Goal: Task Accomplishment & Management: Complete application form

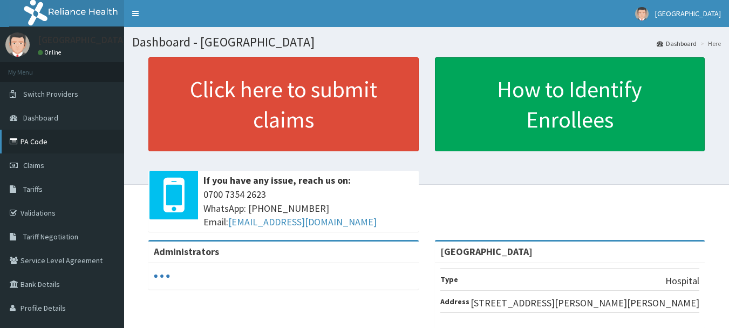
click at [43, 134] on link "PA Code" at bounding box center [62, 142] width 124 height 24
click at [57, 146] on link "PA Code" at bounding box center [62, 142] width 124 height 24
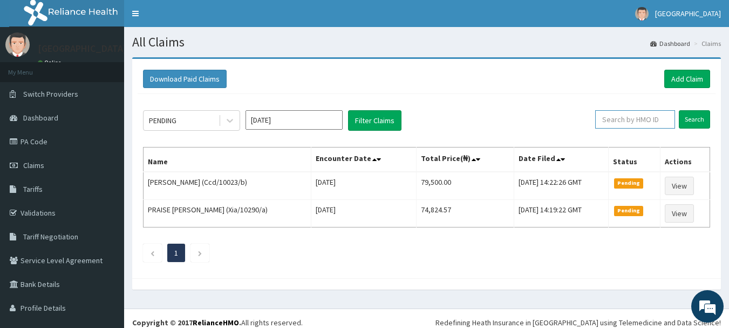
click at [640, 118] on input "text" at bounding box center [635, 119] width 80 height 18
paste input "ELN/10638/B"
click at [679, 110] on input "Search" at bounding box center [694, 119] width 31 height 18
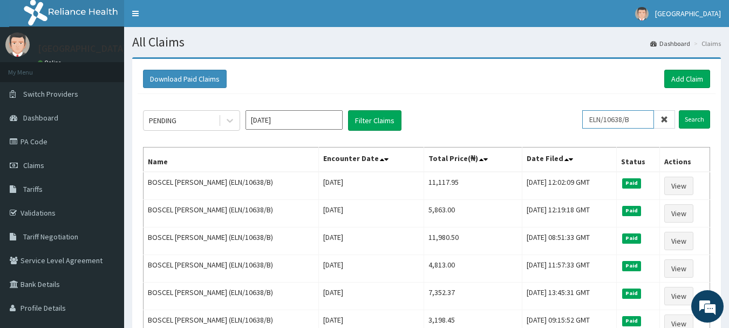
drag, startPoint x: 647, startPoint y: 118, endPoint x: 562, endPoint y: 118, distance: 85.3
click at [562, 118] on div "PENDING Oct 2025 Filter Claims ELN/10638/B Search" at bounding box center [426, 120] width 567 height 21
paste input "GSV/12692/A"
click at [679, 110] on input "Search" at bounding box center [694, 119] width 31 height 18
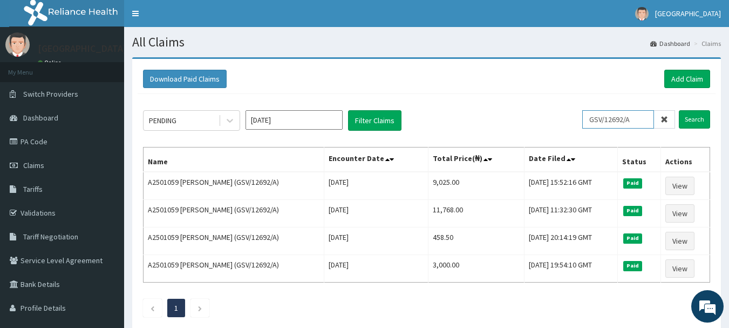
drag, startPoint x: 644, startPoint y: 121, endPoint x: 581, endPoint y: 118, distance: 62.7
click at [581, 118] on div "PENDING Oct 2025 Filter Claims GSV/12692/A Search" at bounding box center [426, 120] width 567 height 21
paste input "Xia/10290/a"
type input "Xia/10290/a"
click at [679, 110] on input "Search" at bounding box center [694, 119] width 31 height 18
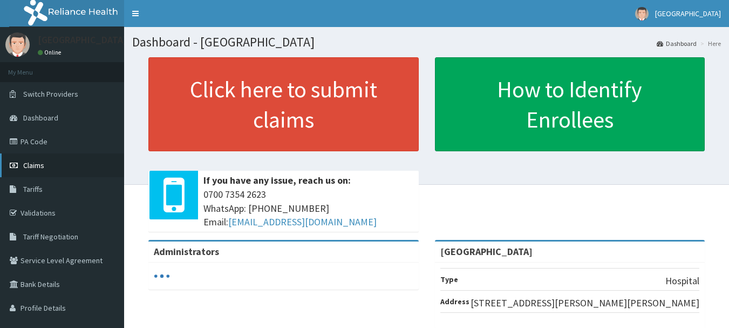
click at [40, 167] on span "Claims" at bounding box center [33, 165] width 21 height 10
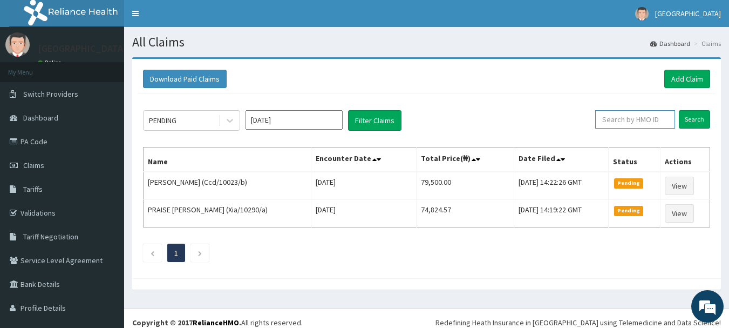
click at [653, 114] on input "text" at bounding box center [635, 119] width 80 height 18
paste input "Xia/10290/a"
click at [679, 110] on input "Search" at bounding box center [694, 119] width 31 height 18
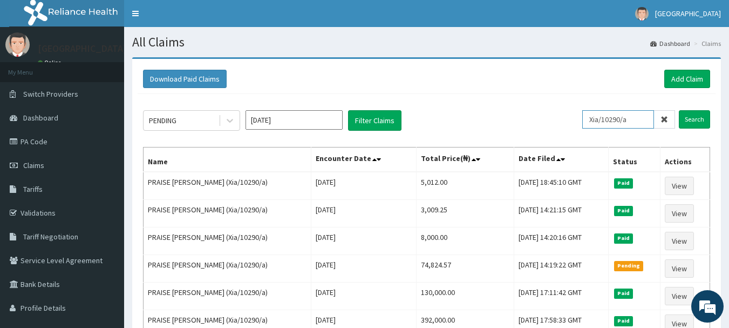
drag, startPoint x: 642, startPoint y: 122, endPoint x: 559, endPoint y: 124, distance: 83.7
click at [559, 124] on div "PENDING Oct 2025 Filter Claims Xia/10290/a Search" at bounding box center [426, 120] width 567 height 21
paste input "Dtn/10006"
click at [679, 110] on input "Search" at bounding box center [694, 119] width 31 height 18
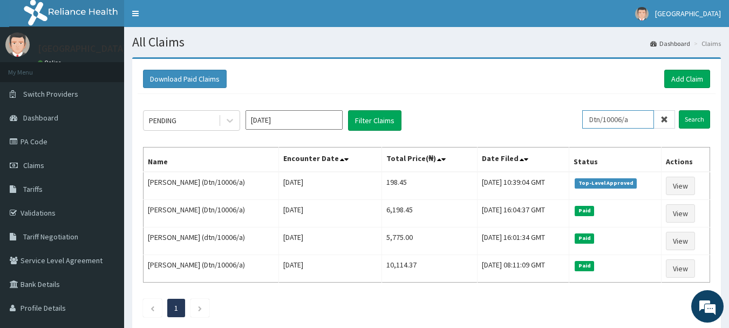
drag, startPoint x: 645, startPoint y: 118, endPoint x: 557, endPoint y: 135, distance: 89.2
click at [557, 135] on div "PENDING Oct 2025 Filter Claims Dtn/10006/a Search Name Encounter Date Total Pri…" at bounding box center [427, 211] width 578 height 234
paste input "CHL/11619/A"
type input "CHL/11619/A"
click at [679, 110] on input "Search" at bounding box center [694, 119] width 31 height 18
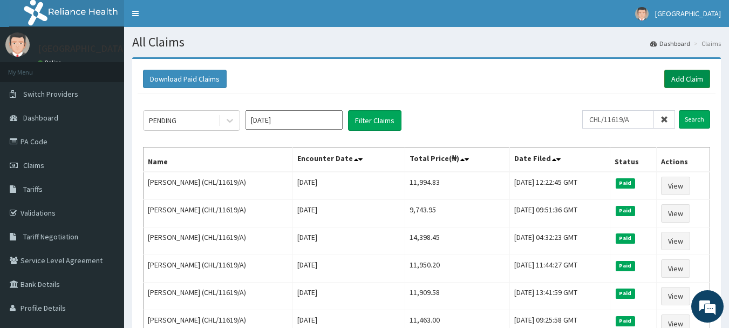
click at [694, 76] on link "Add Claim" at bounding box center [687, 79] width 46 height 18
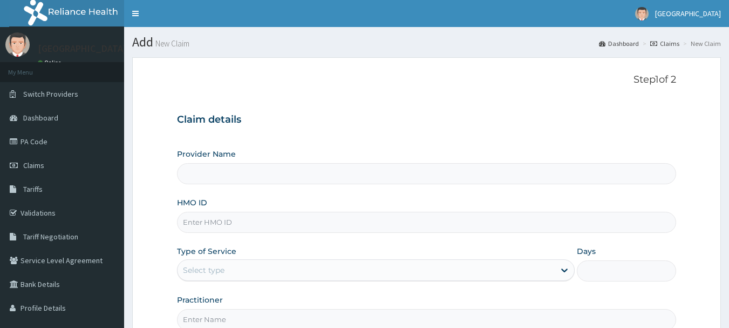
drag, startPoint x: 0, startPoint y: 0, endPoint x: 465, endPoint y: 222, distance: 515.1
click at [465, 222] on input "HMO ID" at bounding box center [427, 222] width 500 height 21
type input "v"
paste input "CHL/11619/A"
type input "CHL/11619/A"
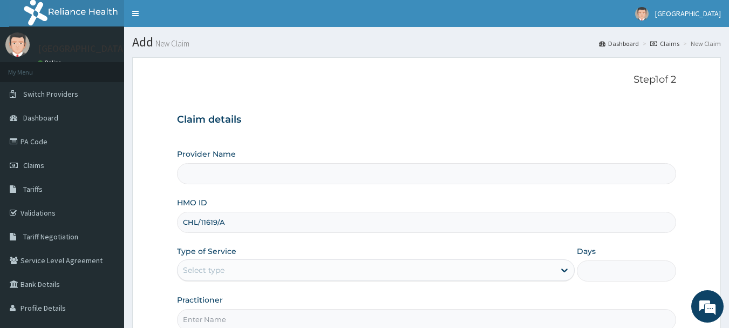
type input "[GEOGRAPHIC_DATA]"
type input "CHL/11619/A"
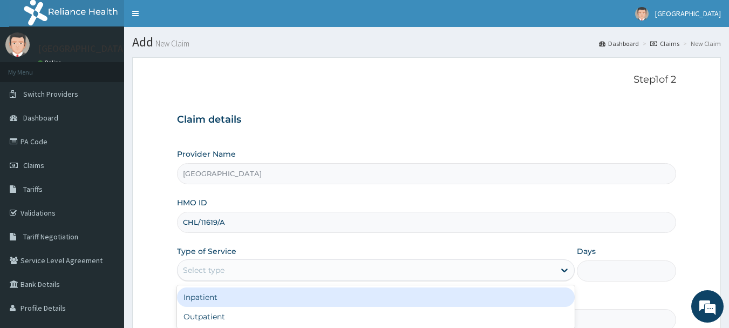
click at [458, 267] on div "Select type" at bounding box center [366, 269] width 377 height 17
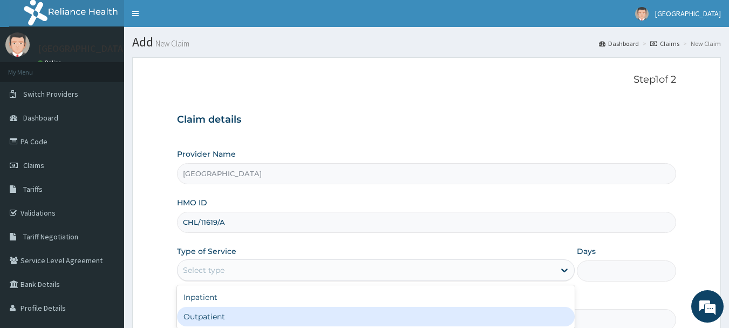
click at [431, 316] on div "Outpatient" at bounding box center [376, 316] width 398 height 19
type input "1"
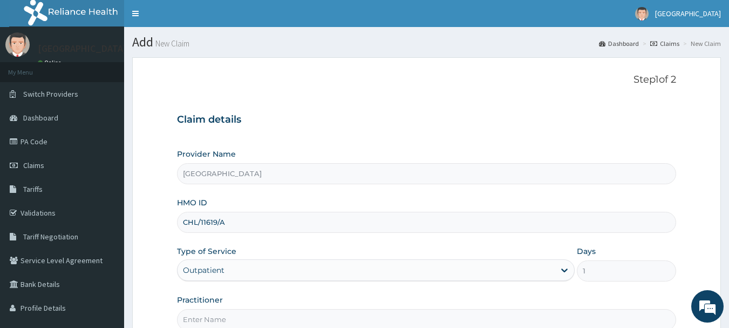
scroll to position [85, 0]
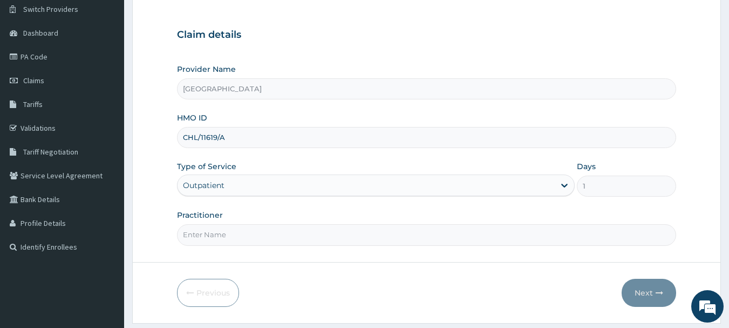
click at [505, 236] on input "Practitioner" at bounding box center [427, 234] width 500 height 21
type input "DR YUSUF"
click at [649, 304] on button "Next" at bounding box center [649, 292] width 55 height 28
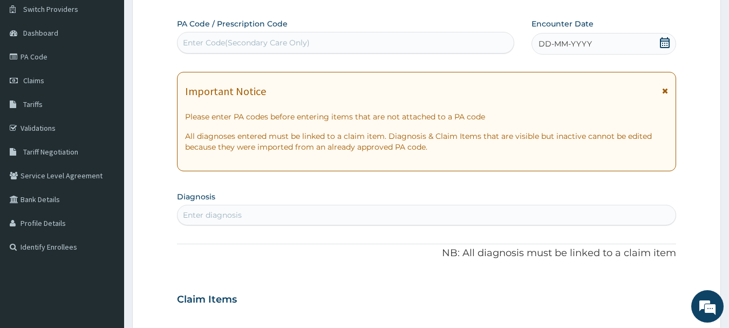
scroll to position [0, 0]
click at [371, 45] on div "Enter Code(Secondary Care Only)" at bounding box center [346, 42] width 337 height 17
paste input "PA/F5A8DC"
type input "PA/F5A8DC"
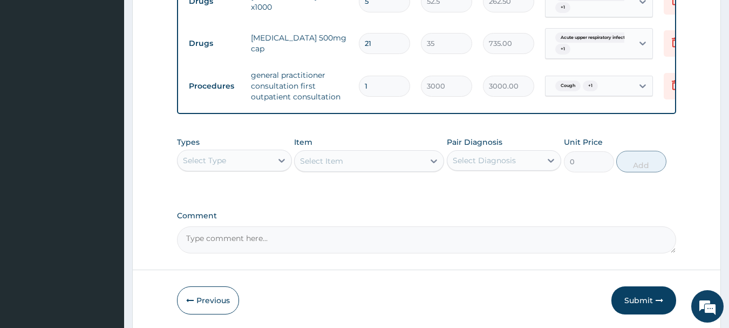
scroll to position [539, 0]
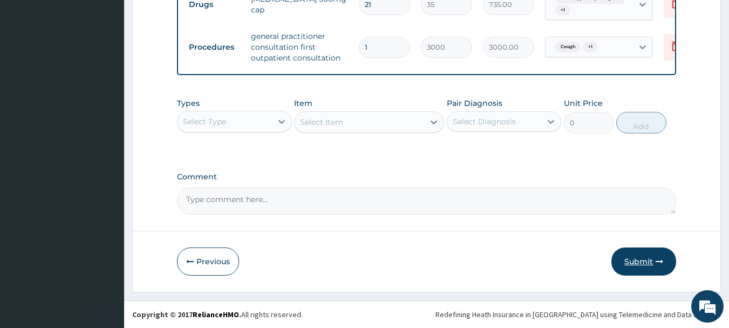
click at [645, 262] on button "Submit" at bounding box center [643, 261] width 65 height 28
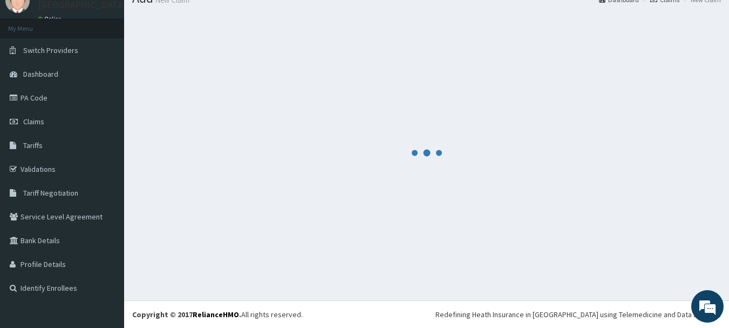
scroll to position [44, 0]
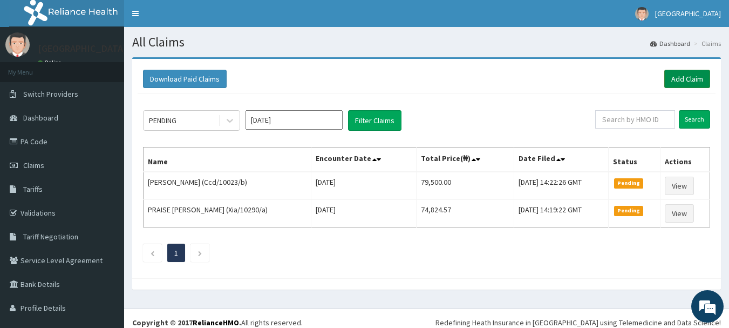
click at [672, 77] on link "Add Claim" at bounding box center [687, 79] width 46 height 18
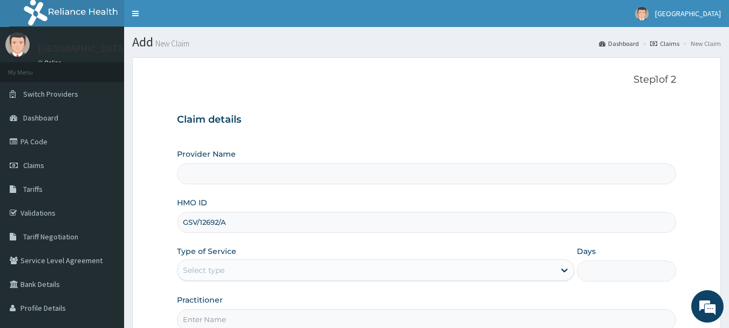
click at [397, 228] on input "GSV/12692/A" at bounding box center [427, 222] width 500 height 21
type input "GSV/12692/A"
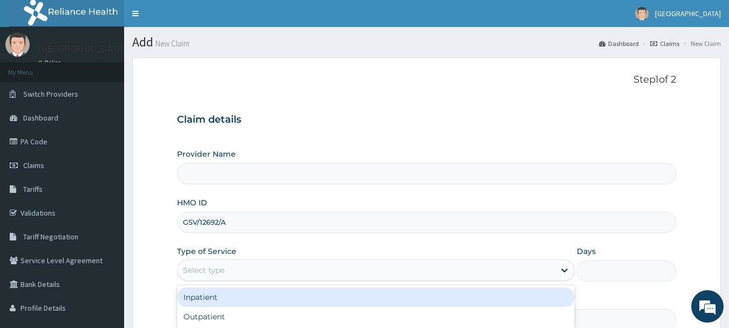
click at [414, 263] on div "Select type" at bounding box center [366, 269] width 377 height 17
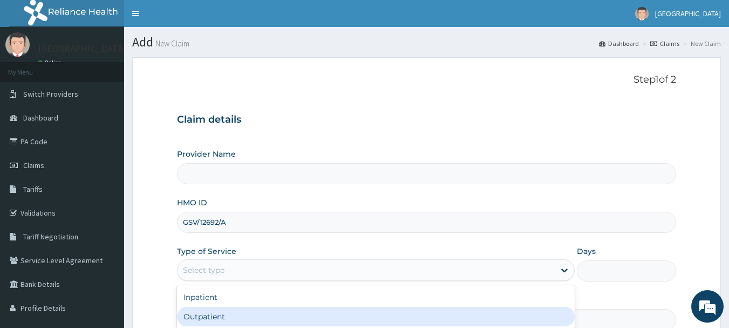
type input "[GEOGRAPHIC_DATA]"
click at [394, 318] on div "Outpatient" at bounding box center [376, 316] width 398 height 19
type input "1"
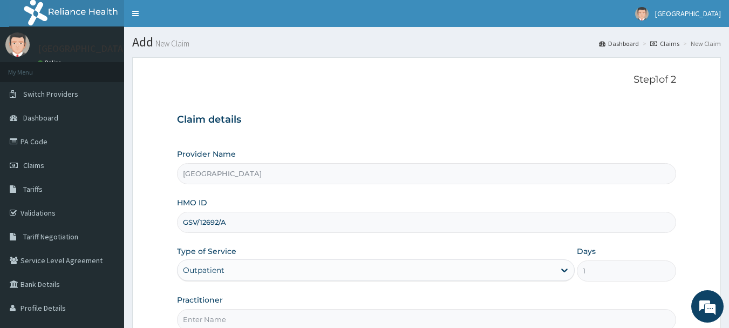
scroll to position [43, 0]
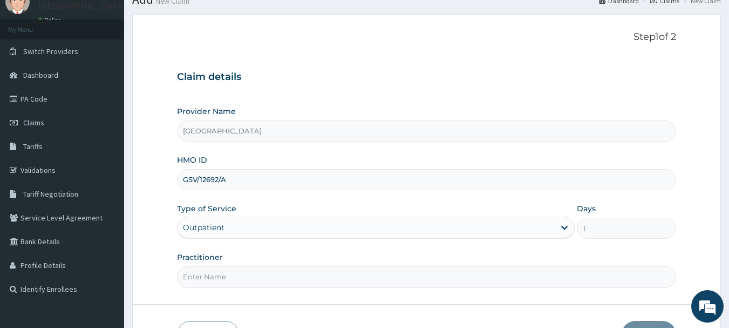
click at [541, 281] on input "Practitioner" at bounding box center [427, 276] width 500 height 21
type input "DR YUSUF"
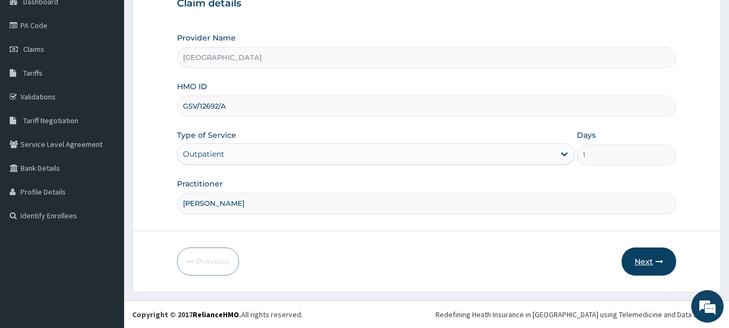
click at [651, 262] on button "Next" at bounding box center [649, 261] width 55 height 28
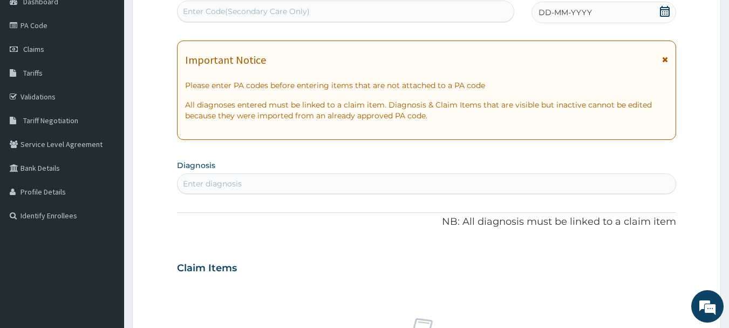
scroll to position [0, 0]
click at [412, 11] on div "Enter Code(Secondary Care Only)" at bounding box center [346, 11] width 337 height 17
paste input "PA/9BEDBE"
type input "PA/9BEDBE"
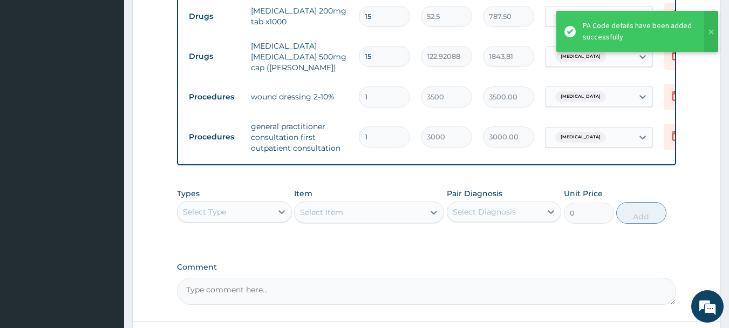
scroll to position [532, 0]
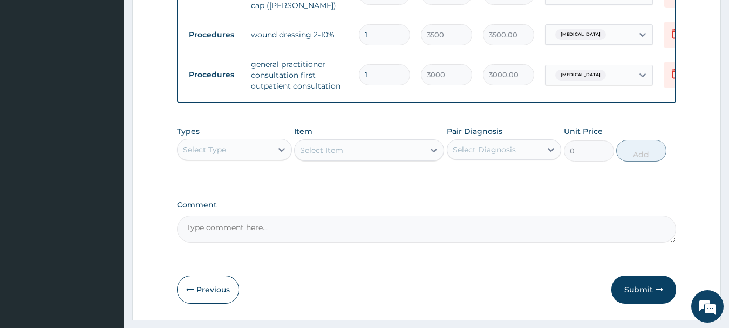
click at [638, 283] on button "Submit" at bounding box center [643, 289] width 65 height 28
